Goal: Task Accomplishment & Management: Use online tool/utility

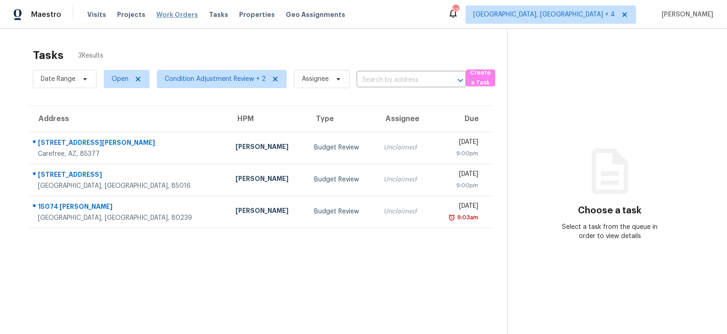
click at [167, 15] on span "Work Orders" at bounding box center [177, 14] width 42 height 9
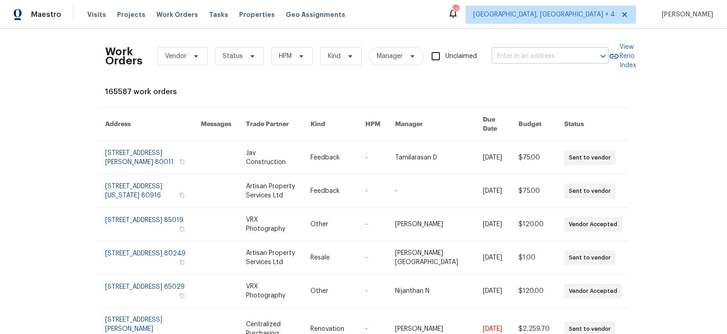
click at [528, 54] on input "text" at bounding box center [536, 56] width 91 height 14
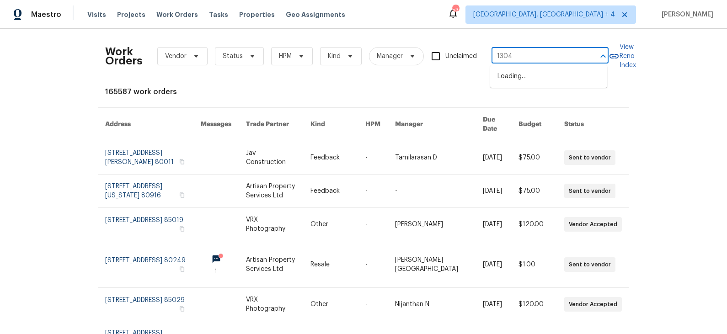
type input "13049"
click at [533, 78] on li "13049 W Redbird Rd, Peoria, AZ 85383" at bounding box center [548, 76] width 117 height 15
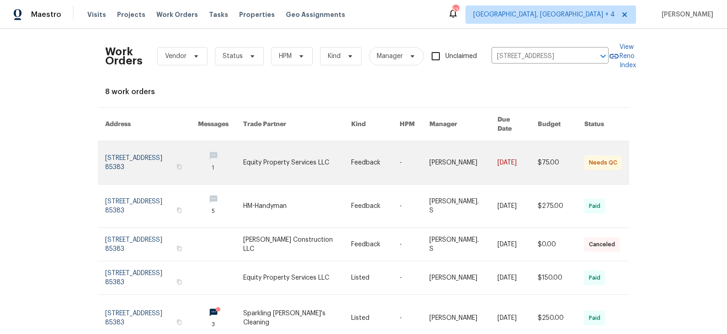
click at [168, 155] on link at bounding box center [151, 162] width 93 height 43
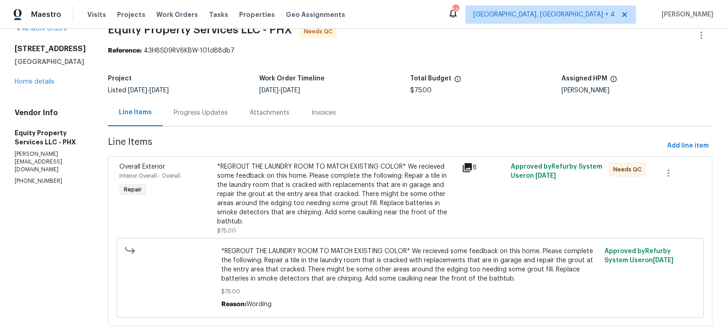
scroll to position [25, 0]
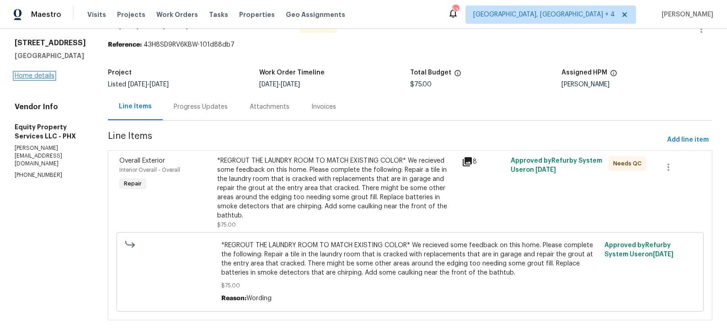
click at [32, 79] on link "Home details" at bounding box center [35, 76] width 40 height 6
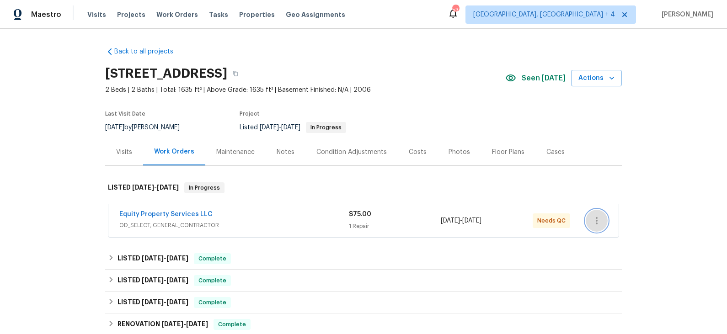
click at [599, 224] on icon "button" at bounding box center [596, 220] width 11 height 11
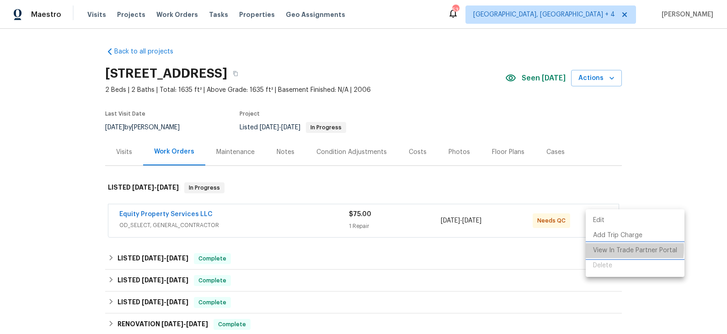
click at [602, 248] on li "View In Trade Partner Portal" at bounding box center [634, 250] width 99 height 15
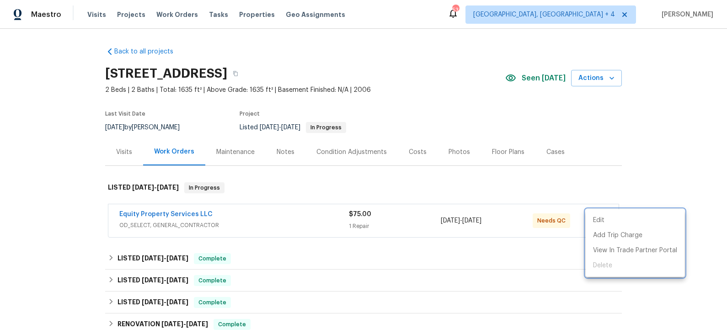
click at [245, 223] on div at bounding box center [363, 167] width 727 height 334
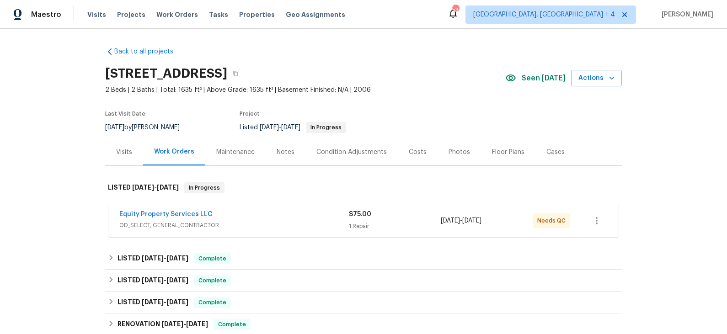
click at [245, 223] on span "OD_SELECT, GENERAL_CONTRACTOR" at bounding box center [233, 225] width 229 height 9
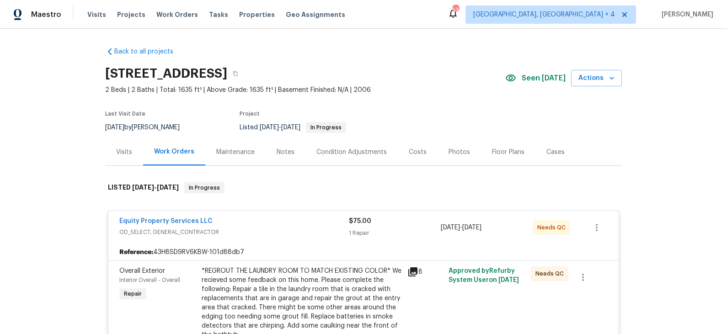
scroll to position [21, 0]
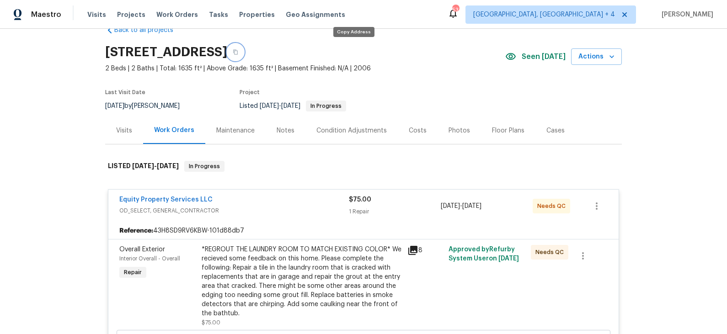
click at [238, 53] on icon "button" at bounding box center [235, 51] width 5 height 5
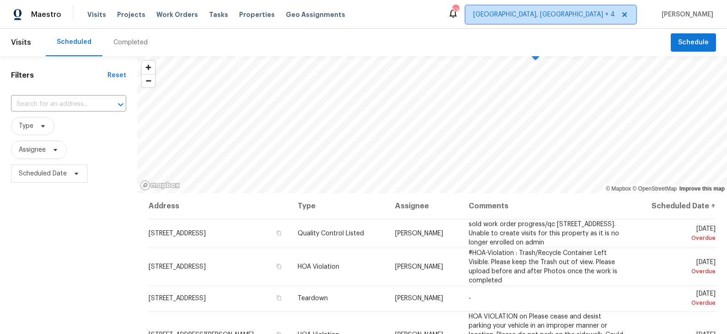
click at [610, 14] on span "Prescott, AZ + 4" at bounding box center [544, 14] width 142 height 9
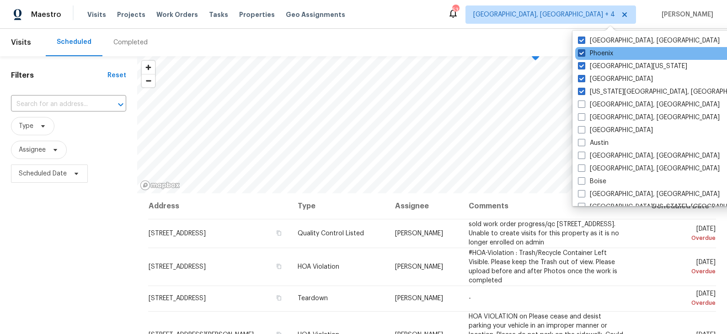
click at [593, 57] on label "Phoenix" at bounding box center [595, 53] width 35 height 9
click at [584, 55] on input "Phoenix" at bounding box center [581, 52] width 6 height 6
checkbox input "false"
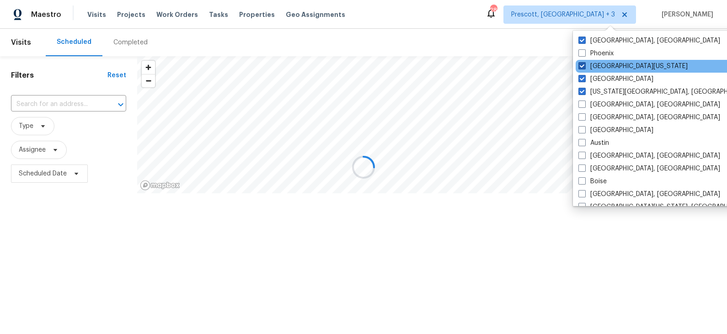
click at [593, 67] on label "Northern Colorado" at bounding box center [632, 66] width 109 height 9
click at [584, 67] on input "Northern Colorado" at bounding box center [581, 65] width 6 height 6
checkbox input "false"
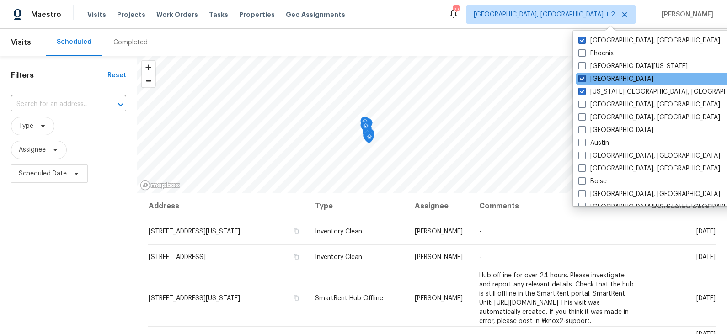
click at [594, 80] on label "Denver" at bounding box center [615, 78] width 75 height 9
click at [584, 80] on input "Denver" at bounding box center [581, 77] width 6 height 6
checkbox input "false"
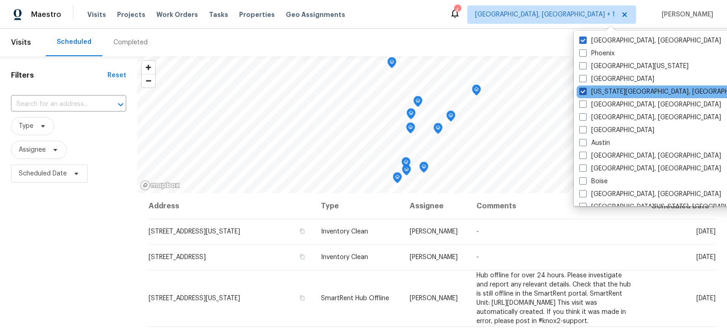
click at [595, 94] on label "Colorado Springs, CO" at bounding box center [667, 91] width 176 height 9
click at [585, 93] on input "Colorado Springs, CO" at bounding box center [582, 90] width 6 height 6
checkbox input "false"
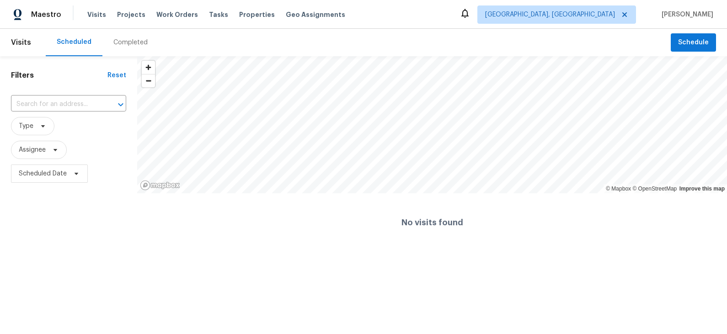
click at [430, 16] on div "Maestro Visits Projects Work Orders Tasks Properties Geo Assignments Prescott, …" at bounding box center [363, 14] width 727 height 29
click at [125, 43] on div "Completed" at bounding box center [130, 42] width 34 height 9
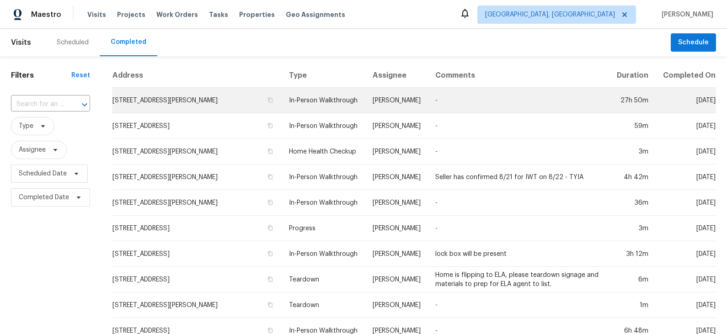
click at [193, 111] on td "827 W Rosser St, Prescott, AZ 86301" at bounding box center [197, 101] width 170 height 26
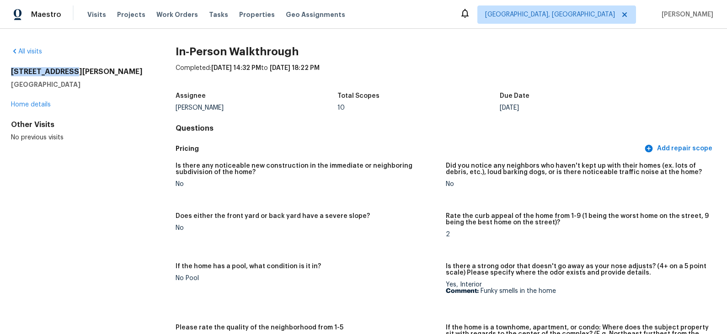
drag, startPoint x: 69, startPoint y: 73, endPoint x: 10, endPoint y: 74, distance: 59.9
click at [10, 74] on div "All visits 827 W Rosser St Prescott, AZ 86301 Home details Other Visits No prev…" at bounding box center [363, 181] width 727 height 305
copy h2 "827 W Rosser St"
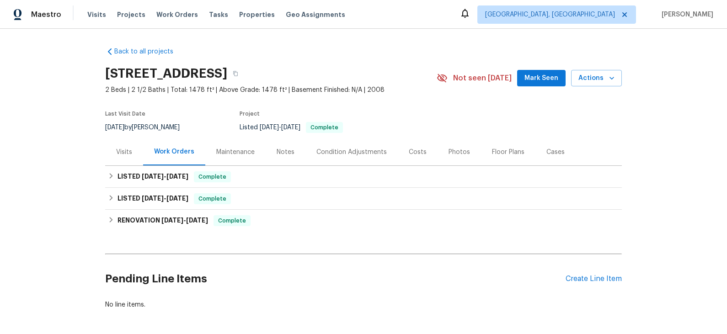
click at [451, 150] on div "Photos" at bounding box center [458, 152] width 21 height 9
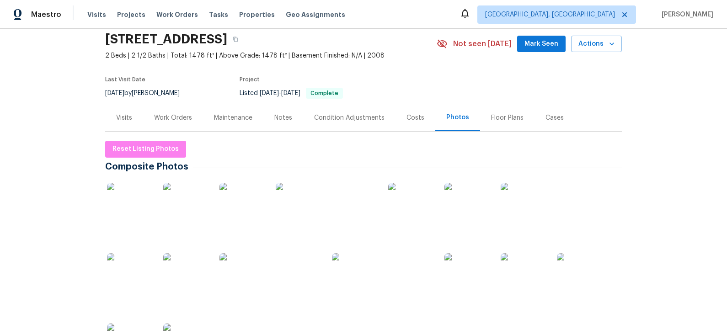
scroll to position [40, 0]
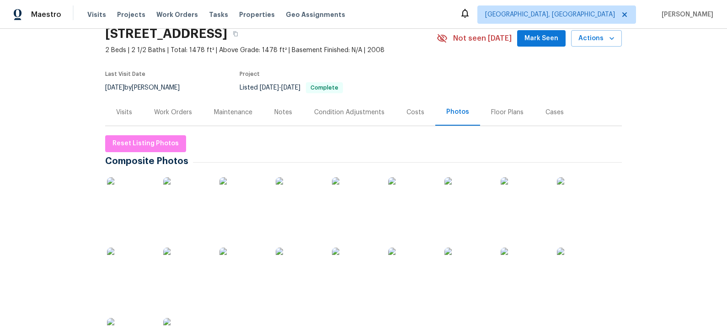
click at [133, 202] on img at bounding box center [130, 200] width 46 height 46
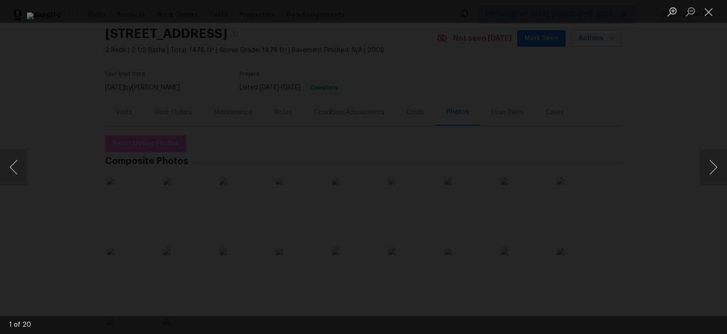
click at [567, 202] on img "Lightbox" at bounding box center [363, 166] width 673 height 309
click at [708, 165] on button "Next image" at bounding box center [712, 167] width 27 height 37
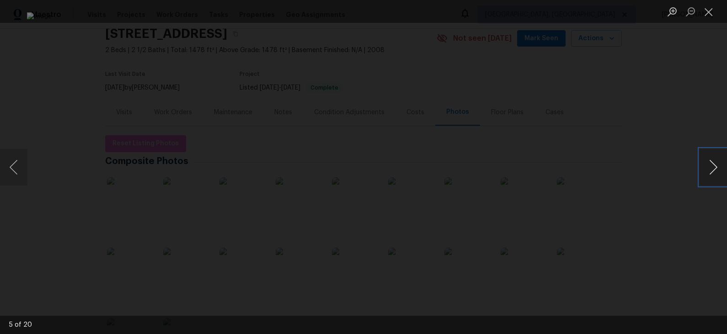
click at [708, 165] on button "Next image" at bounding box center [712, 167] width 27 height 37
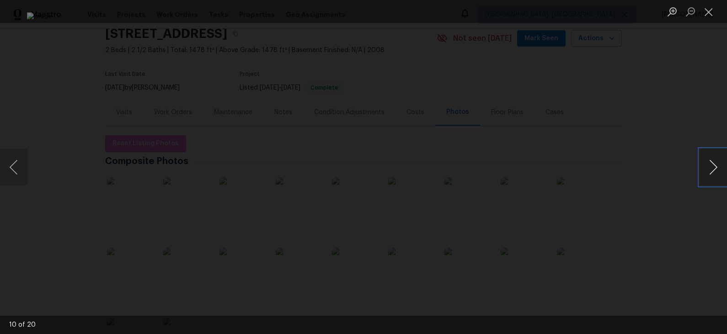
click at [708, 165] on button "Next image" at bounding box center [712, 167] width 27 height 37
click at [708, 164] on button "Next image" at bounding box center [712, 167] width 27 height 37
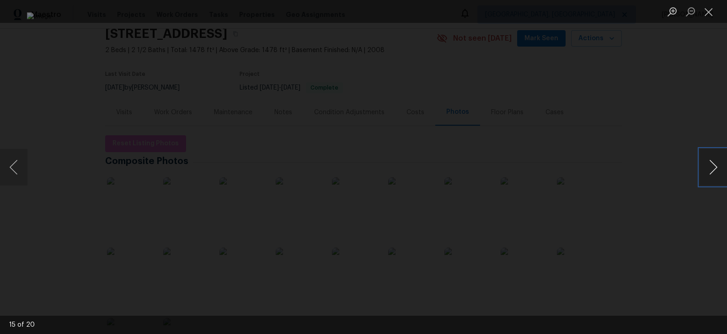
click at [708, 164] on button "Next image" at bounding box center [712, 167] width 27 height 37
click at [708, 165] on button "Next image" at bounding box center [712, 167] width 27 height 37
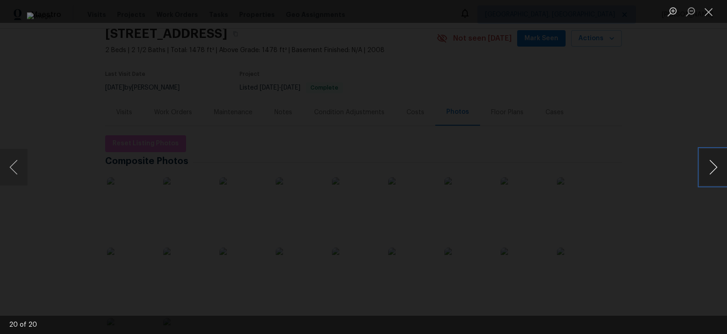
click at [708, 165] on button "Next image" at bounding box center [712, 167] width 27 height 37
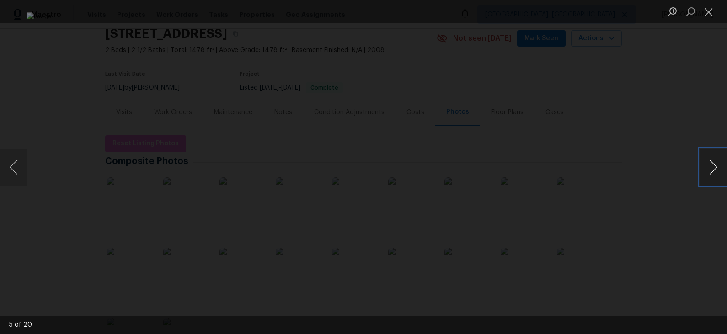
click at [708, 165] on button "Next image" at bounding box center [712, 167] width 27 height 37
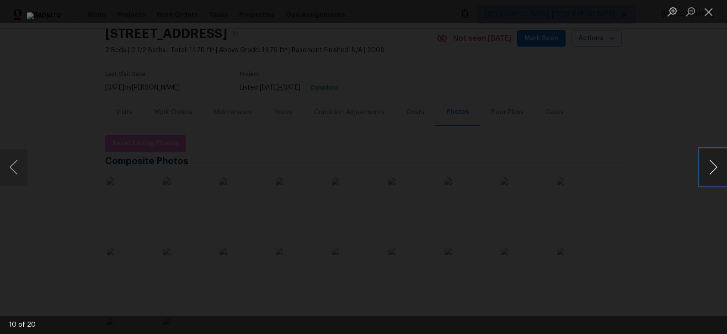
click at [708, 165] on button "Next image" at bounding box center [712, 167] width 27 height 37
click at [655, 165] on div "Lightbox" at bounding box center [363, 167] width 727 height 334
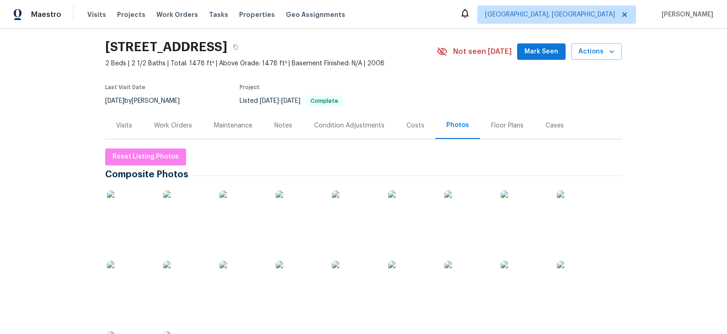
scroll to position [0, 0]
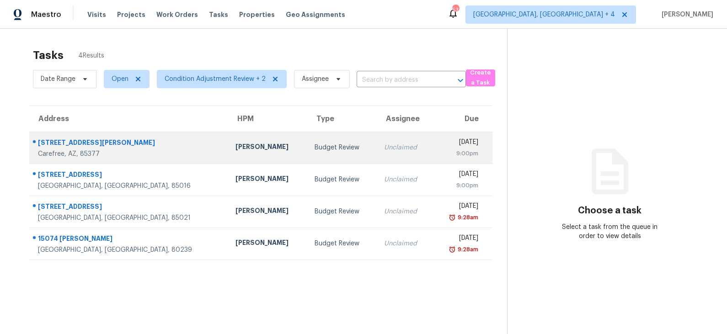
click at [314, 145] on div "Budget Review" at bounding box center [341, 147] width 55 height 9
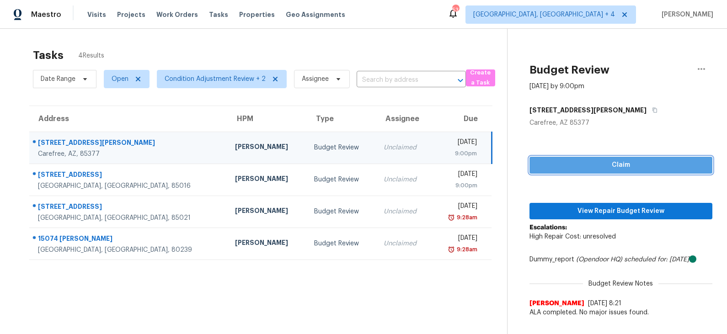
click at [593, 163] on span "Claim" at bounding box center [620, 164] width 168 height 11
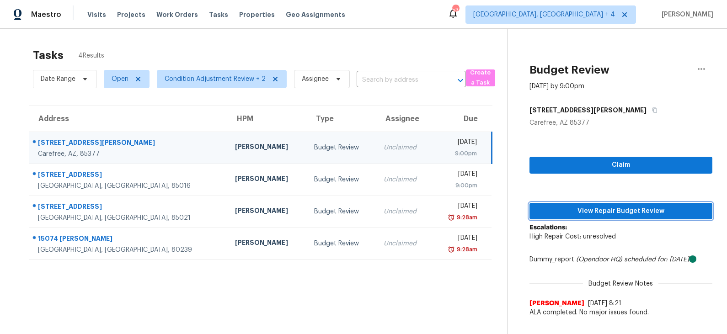
click at [599, 208] on span "View Repair Budget Review" at bounding box center [620, 211] width 168 height 11
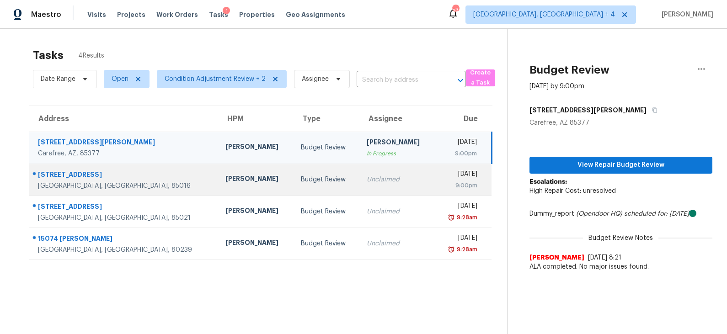
click at [301, 175] on div "Budget Review" at bounding box center [326, 179] width 51 height 9
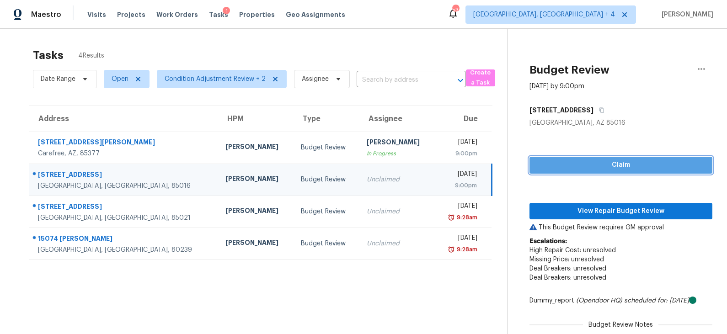
click at [590, 165] on span "Claim" at bounding box center [620, 164] width 168 height 11
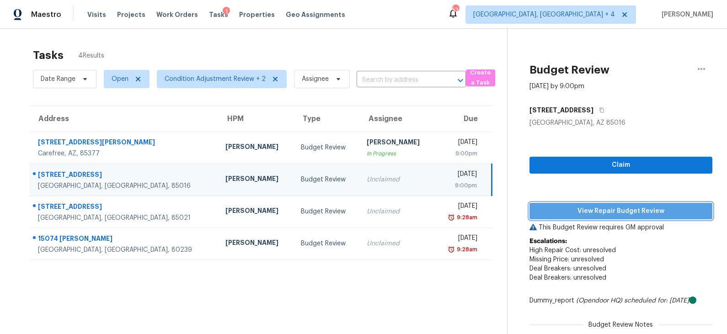
click at [585, 212] on span "View Repair Budget Review" at bounding box center [620, 211] width 168 height 11
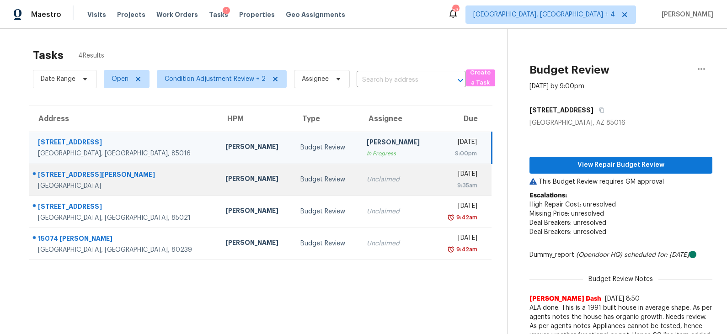
click at [300, 180] on div "Budget Review" at bounding box center [325, 179] width 51 height 9
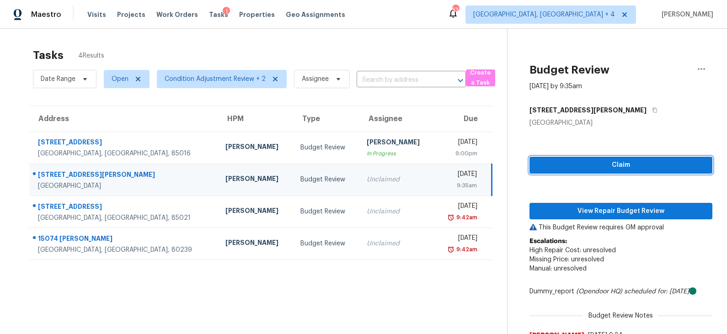
click at [609, 165] on span "Claim" at bounding box center [620, 164] width 168 height 11
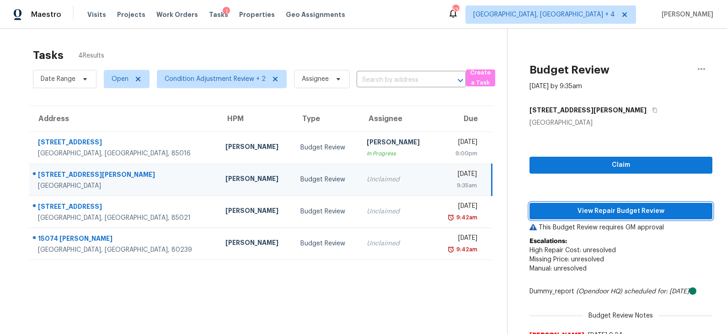
click at [608, 212] on span "View Repair Budget Review" at bounding box center [620, 211] width 168 height 11
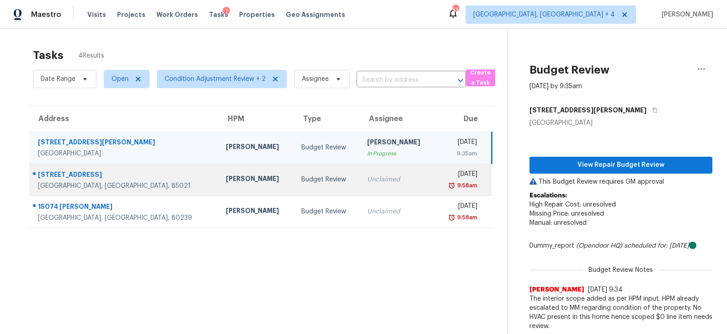
click at [367, 176] on div "Unclaimed" at bounding box center [397, 179] width 61 height 9
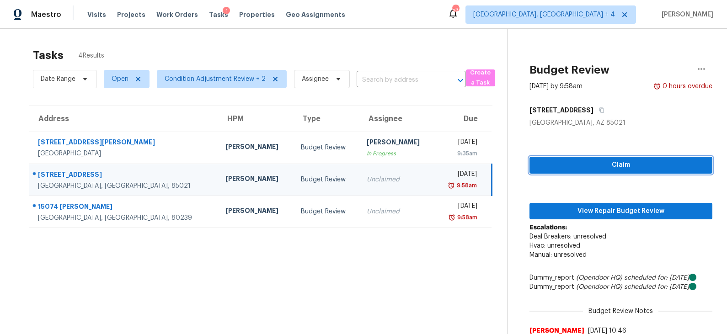
click at [603, 169] on span "Claim" at bounding box center [620, 164] width 168 height 11
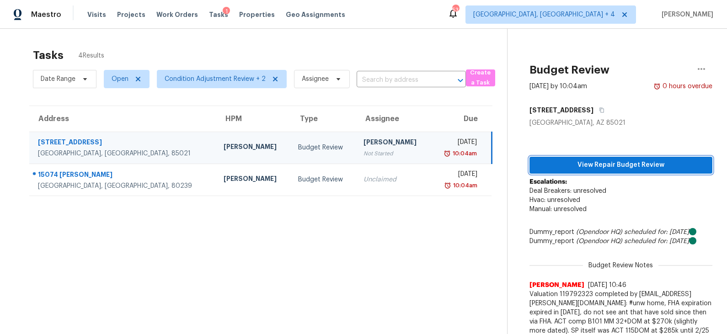
click at [603, 169] on span "View Repair Budget Review" at bounding box center [620, 164] width 168 height 11
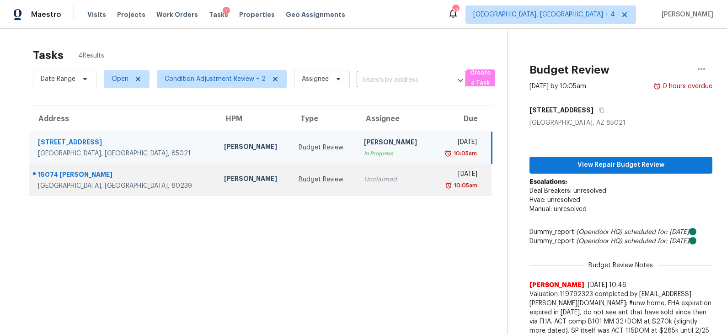
click at [307, 185] on td "Budget Review" at bounding box center [323, 180] width 65 height 32
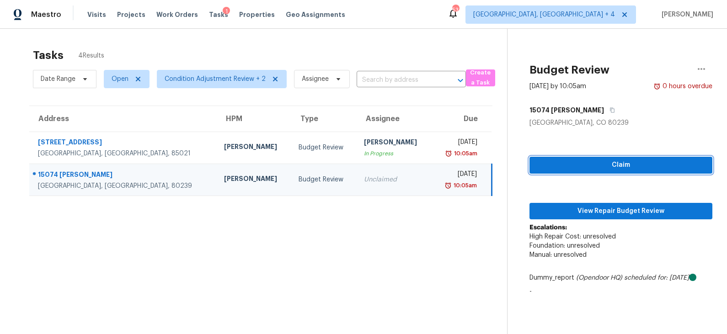
click at [593, 168] on span "Claim" at bounding box center [620, 164] width 168 height 11
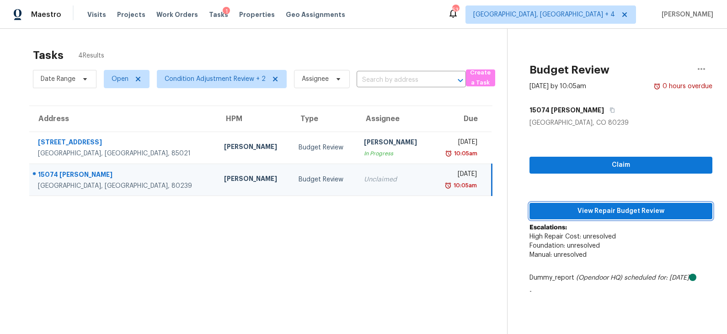
click at [588, 206] on span "View Repair Budget Review" at bounding box center [620, 211] width 168 height 11
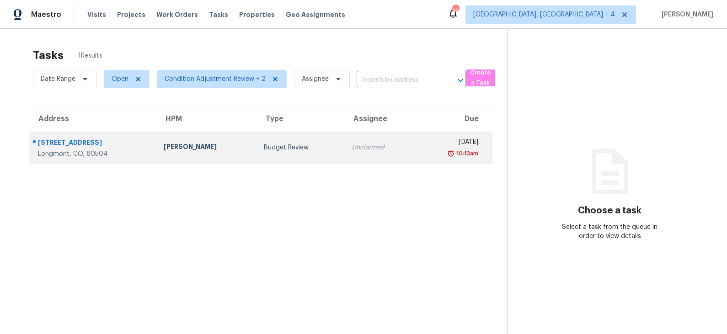
click at [264, 149] on div "Budget Review" at bounding box center [300, 147] width 73 height 9
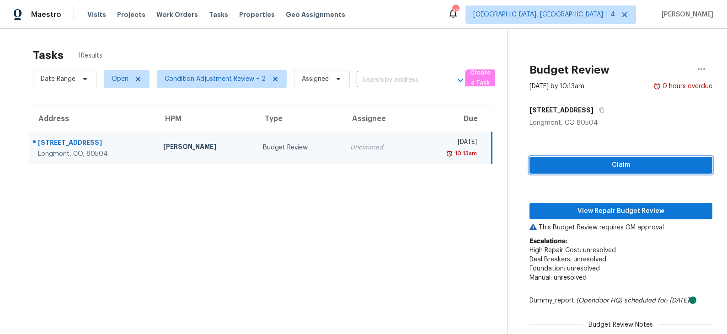
click at [607, 161] on span "Claim" at bounding box center [620, 164] width 168 height 11
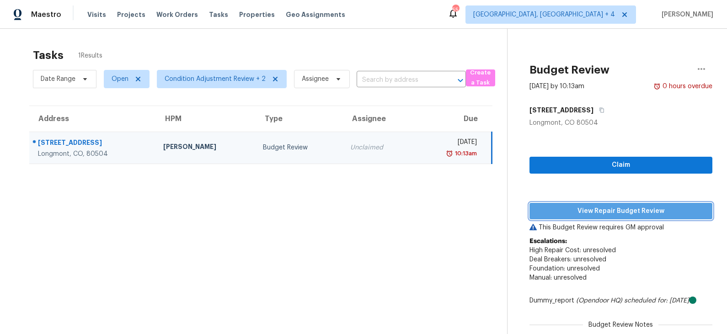
click at [593, 210] on span "View Repair Budget Review" at bounding box center [620, 211] width 168 height 11
